Goal: Navigation & Orientation: Go to known website

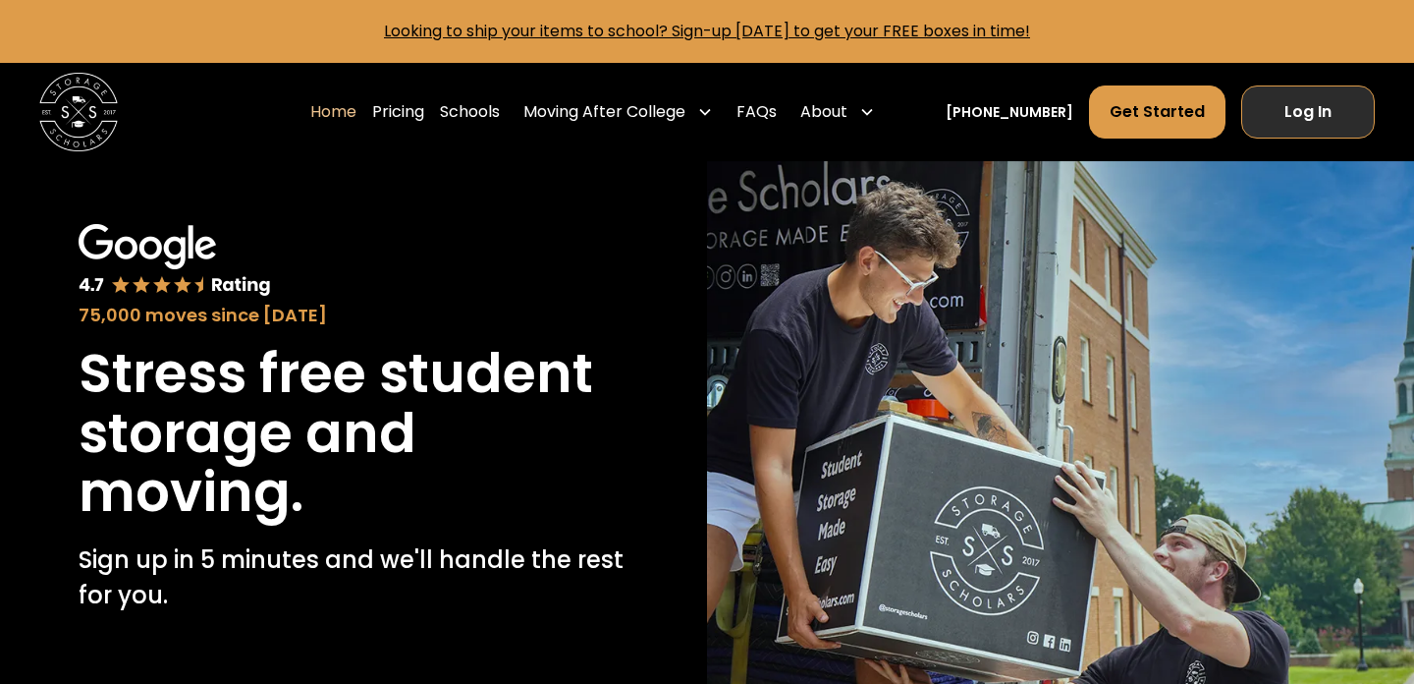
click at [1312, 116] on link "Log In" at bounding box center [1309, 111] width 134 height 53
click at [1299, 127] on link "Log In" at bounding box center [1309, 111] width 134 height 53
click at [1326, 127] on link "Log In" at bounding box center [1309, 111] width 134 height 53
click at [1354, 139] on nav "Home Pricing Schools Moving After College Commercial Projects Apartment Moving …" at bounding box center [842, 111] width 1065 height 55
click at [1316, 111] on link "Log In" at bounding box center [1309, 111] width 134 height 53
